Goal: Transaction & Acquisition: Purchase product/service

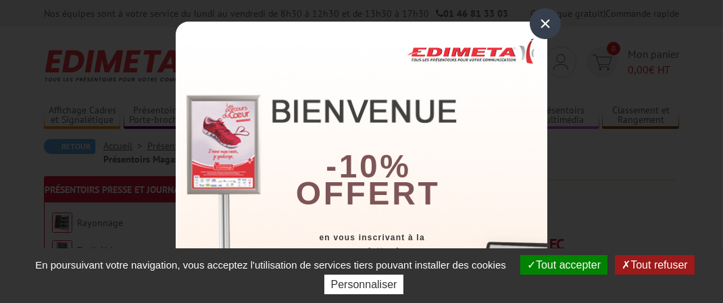
click at [538, 25] on div "×" at bounding box center [545, 23] width 31 height 31
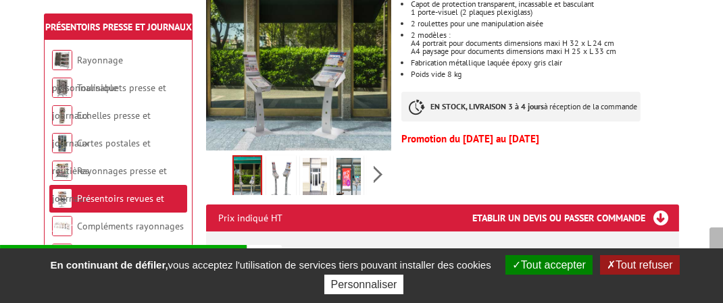
scroll to position [405, 0]
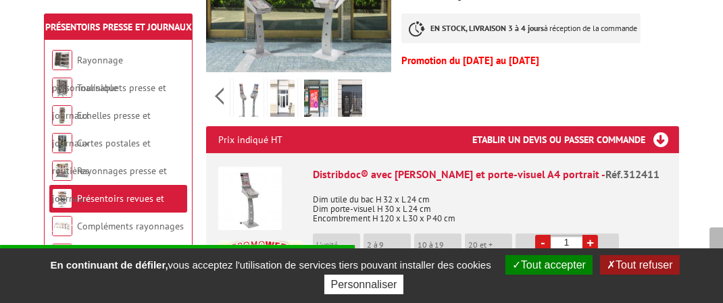
click at [377, 78] on div "Previous Next" at bounding box center [298, 95] width 185 height 47
click at [243, 80] on img at bounding box center [248, 101] width 24 height 42
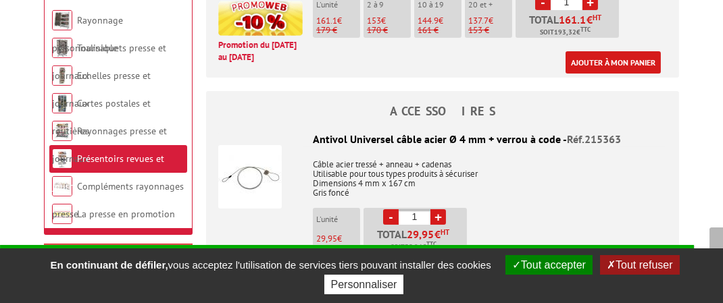
scroll to position [676, 0]
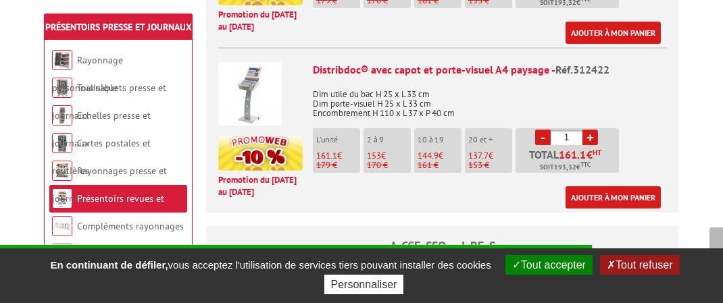
click at [624, 266] on button "Tout refuser" at bounding box center [639, 265] width 79 height 20
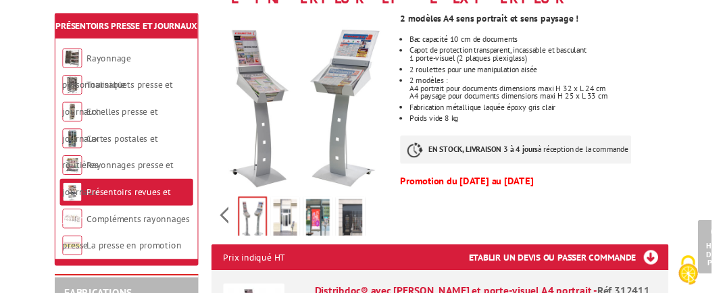
scroll to position [203, 0]
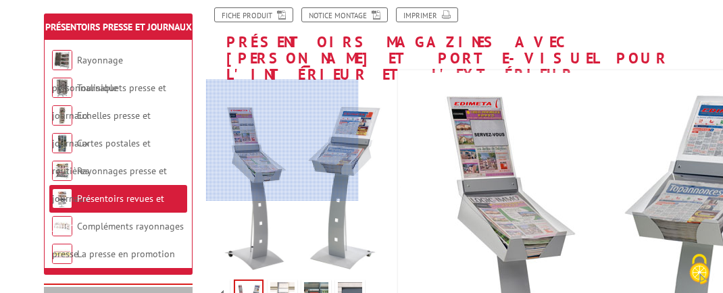
click at [263, 141] on div at bounding box center [282, 140] width 152 height 121
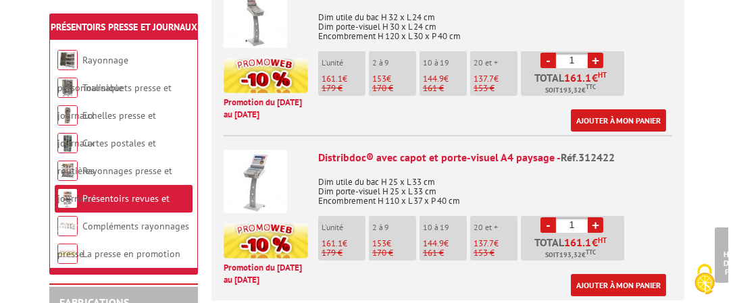
scroll to position [541, 0]
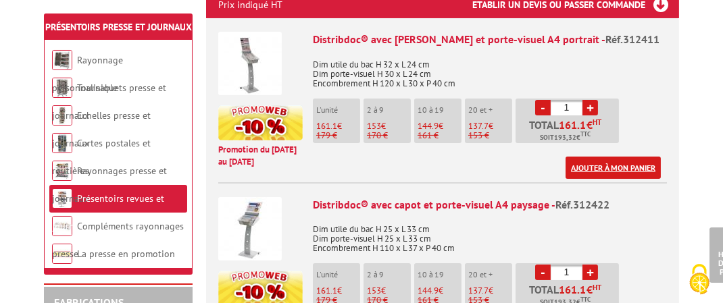
click at [611, 157] on link "Ajouter à mon panier" at bounding box center [613, 168] width 95 height 22
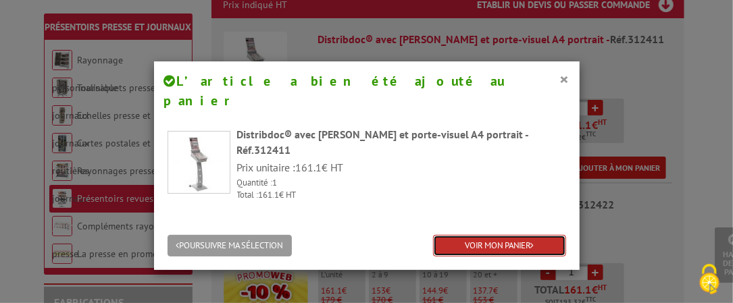
click at [486, 235] on link "VOIR MON PANIER" at bounding box center [499, 246] width 133 height 22
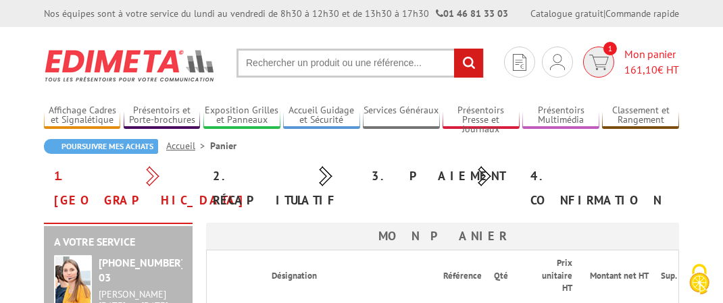
click at [597, 58] on img at bounding box center [599, 63] width 20 height 16
click at [637, 55] on span "Mon panier 161,10 € HT" at bounding box center [651, 62] width 55 height 31
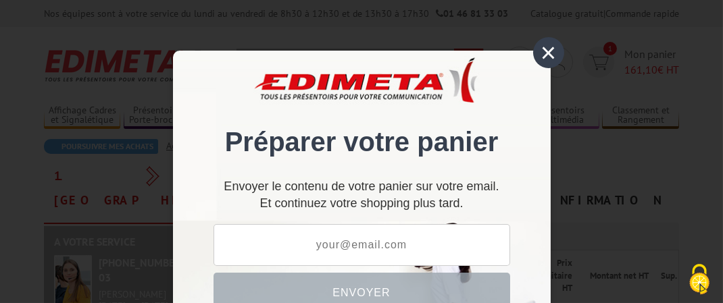
click at [539, 53] on div "×" at bounding box center [548, 52] width 31 height 31
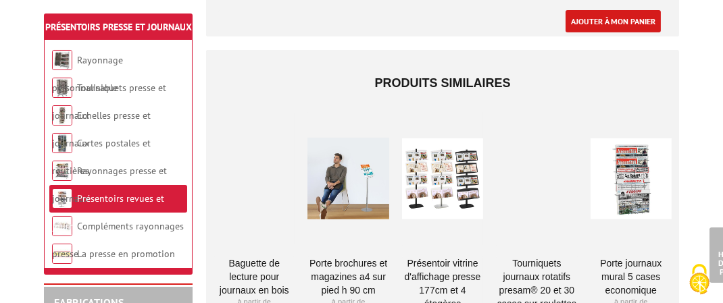
scroll to position [1081, 0]
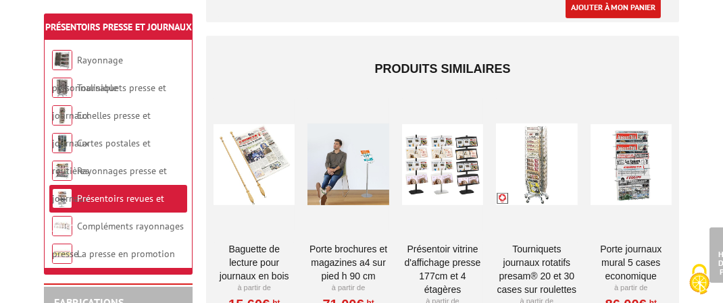
click at [135, 210] on link "Présentoirs revues et journaux" at bounding box center [108, 213] width 112 height 40
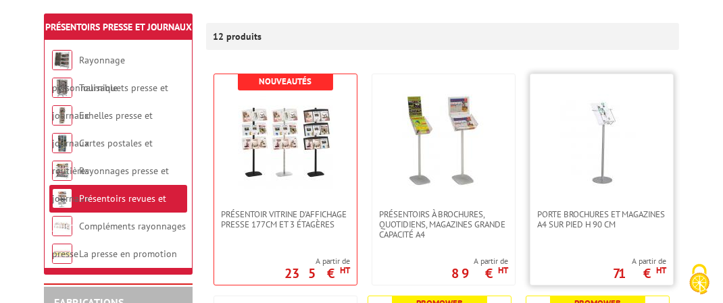
scroll to position [270, 0]
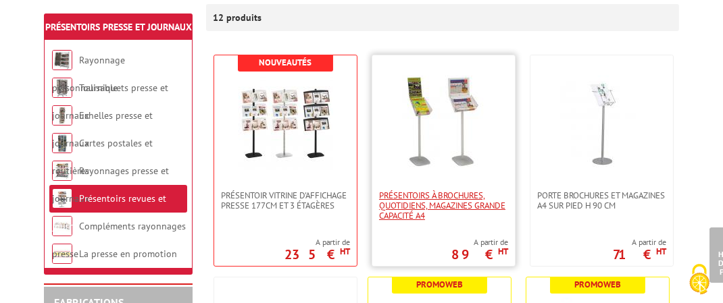
click at [442, 193] on span "Présentoirs à brochures, quotidiens, magazines grande capacité A4" at bounding box center [443, 206] width 129 height 30
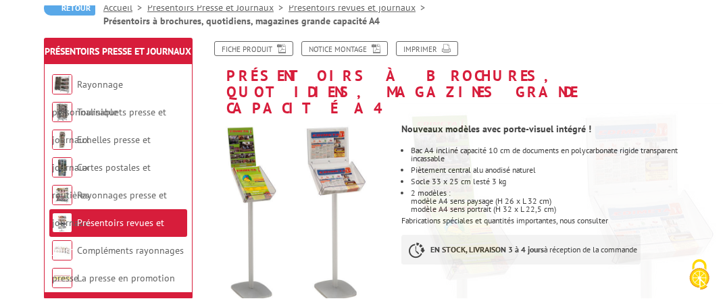
scroll to position [203, 0]
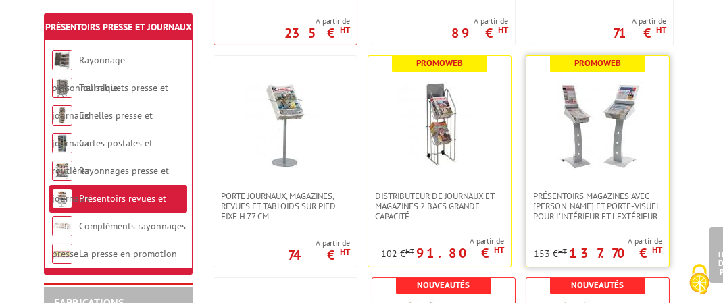
scroll to position [541, 0]
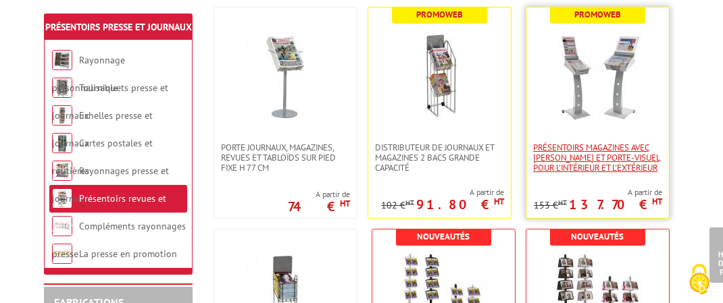
click at [573, 149] on span "Présentoirs Magazines avec [PERSON_NAME] et porte-visuel pour l'intérieur et l'…" at bounding box center [597, 158] width 129 height 30
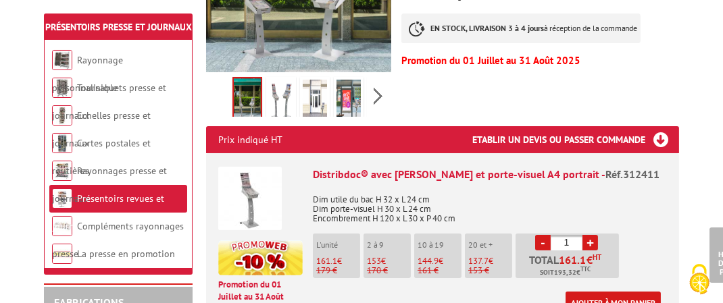
scroll to position [541, 0]
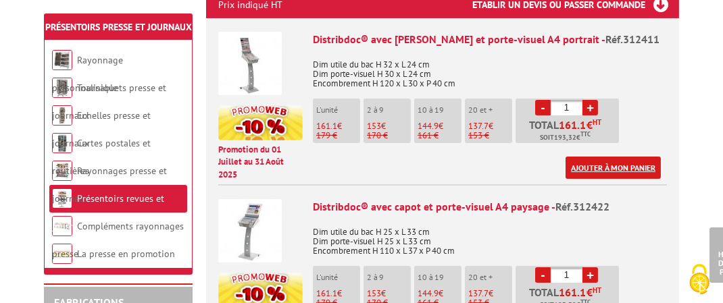
click at [600, 157] on link "Ajouter à mon panier" at bounding box center [613, 168] width 95 height 22
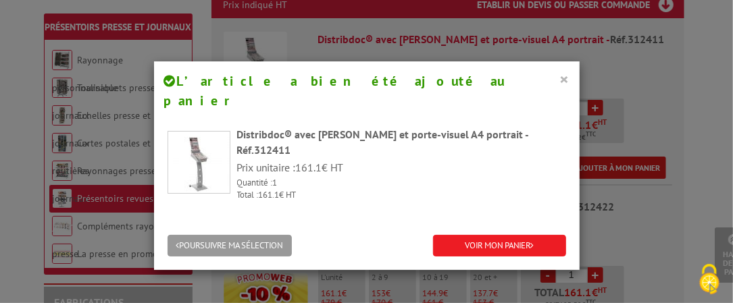
click at [560, 80] on button "×" at bounding box center [564, 79] width 9 height 18
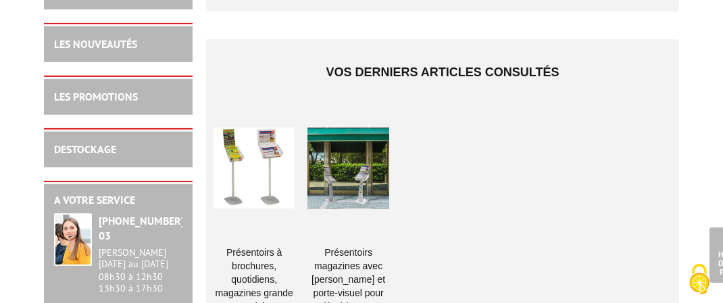
scroll to position [1486, 0]
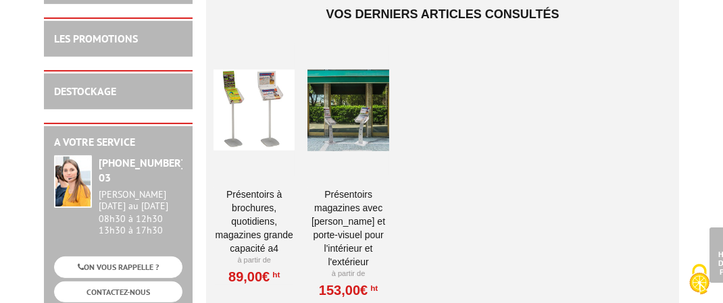
click at [347, 188] on link "Présentoirs Magazines avec capot et porte-visuel pour l'intérieur et l'extérieur" at bounding box center [347, 228] width 81 height 81
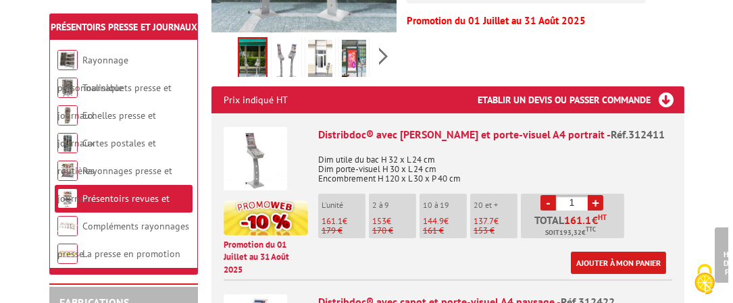
scroll to position [473, 0]
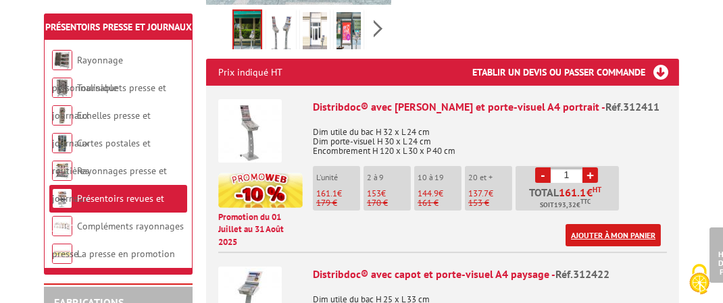
click at [592, 224] on link "Ajouter à mon panier" at bounding box center [613, 235] width 95 height 22
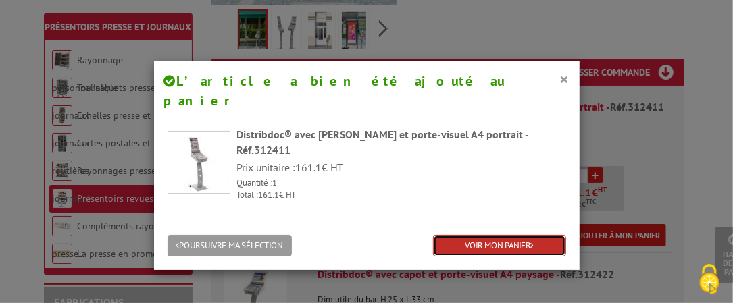
click at [482, 235] on link "VOIR MON PANIER" at bounding box center [499, 246] width 133 height 22
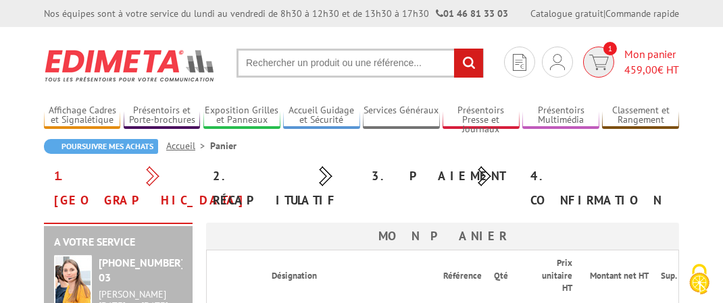
click at [597, 61] on img at bounding box center [599, 63] width 20 height 16
click at [651, 72] on span "459,00" at bounding box center [640, 70] width 33 height 14
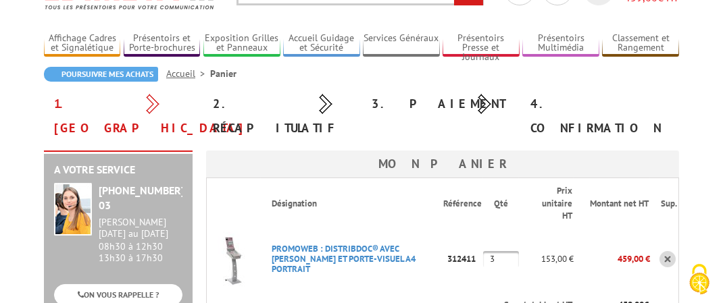
scroll to position [203, 0]
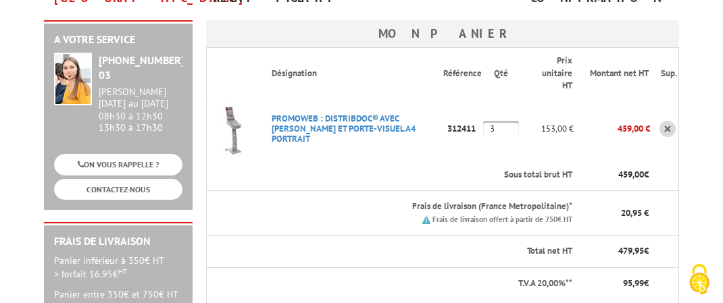
click at [496, 121] on input "3" at bounding box center [501, 129] width 36 height 16
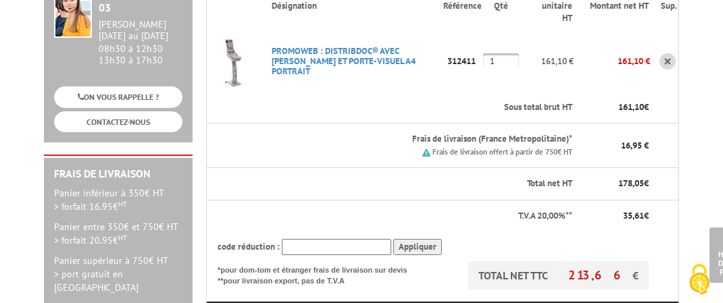
type input "1"
click at [544, 261] on p "TOTAL NET TTC 213,66 €" at bounding box center [558, 275] width 180 height 28
